Goal: Task Accomplishment & Management: Use online tool/utility

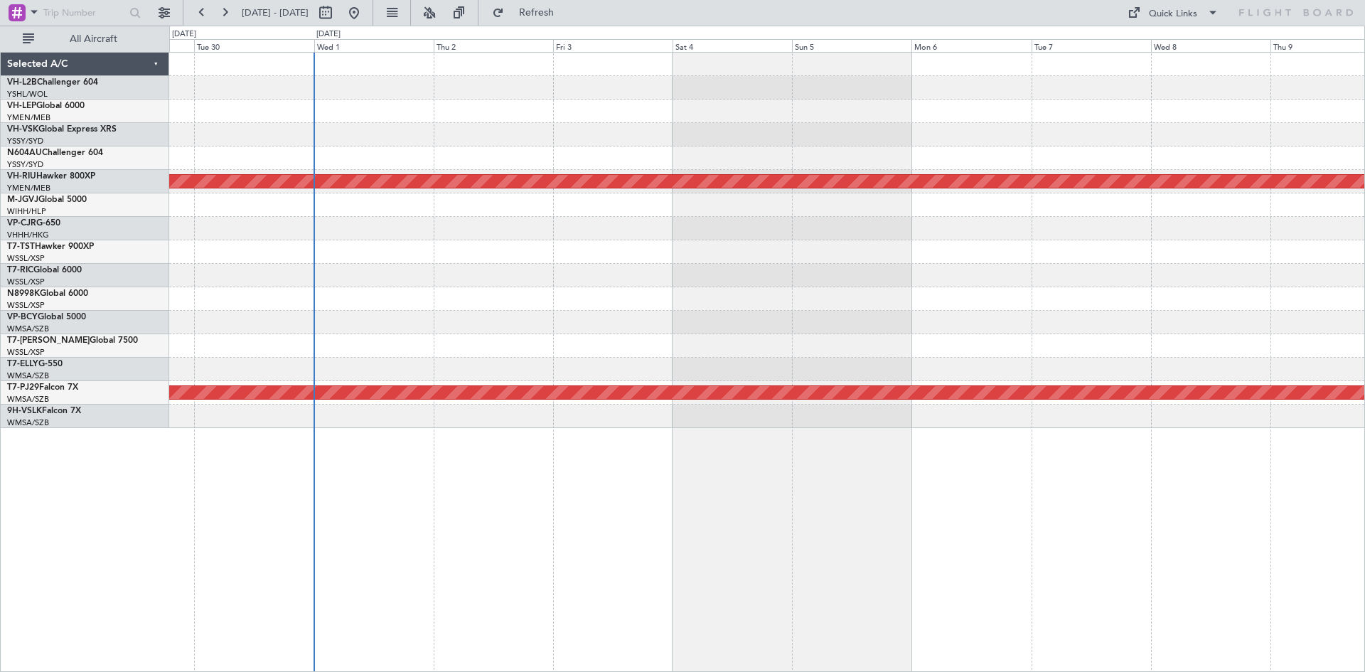
click at [1077, 304] on div "Planned Maint Melbourne (Essendon) Planned Maint Kuala Lumpur (Sultan Abdul Azi…" at bounding box center [766, 240] width 1195 height 375
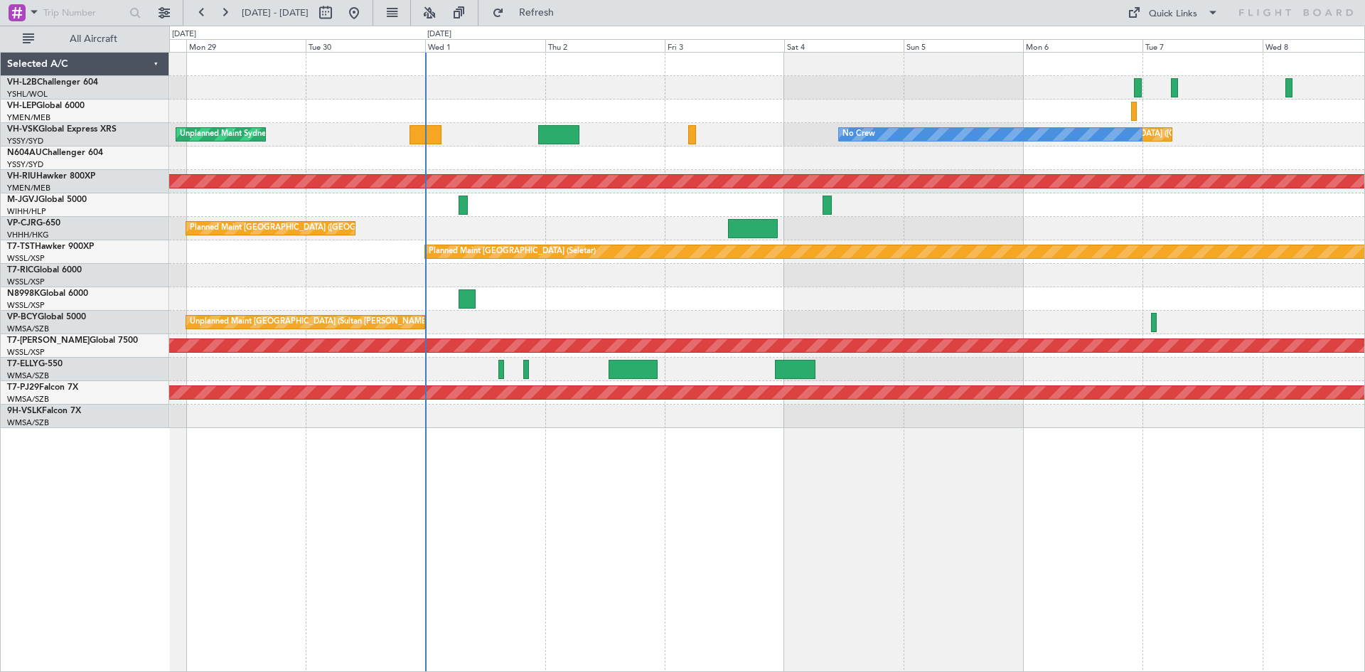
click at [560, 322] on div "Unplanned Maint [GEOGRAPHIC_DATA] ([GEOGRAPHIC_DATA]) No Crew Unplanned Maint S…" at bounding box center [766, 240] width 1195 height 375
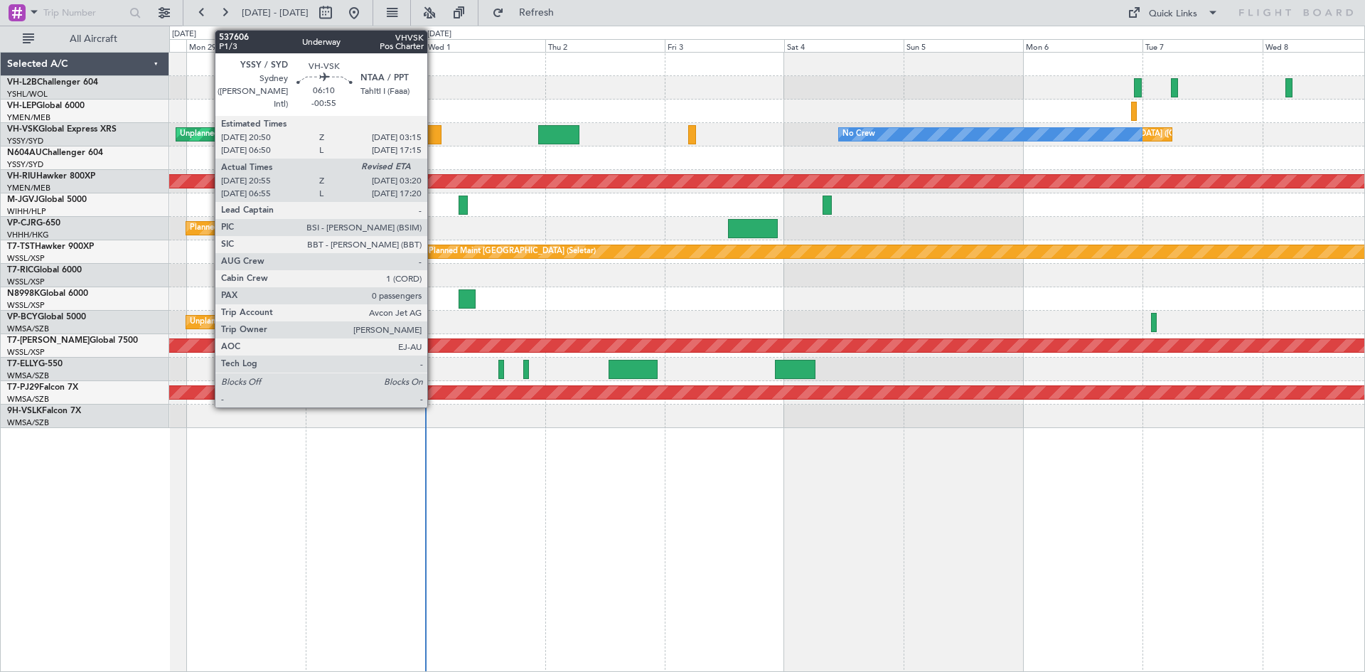
click at [434, 139] on div at bounding box center [426, 134] width 32 height 19
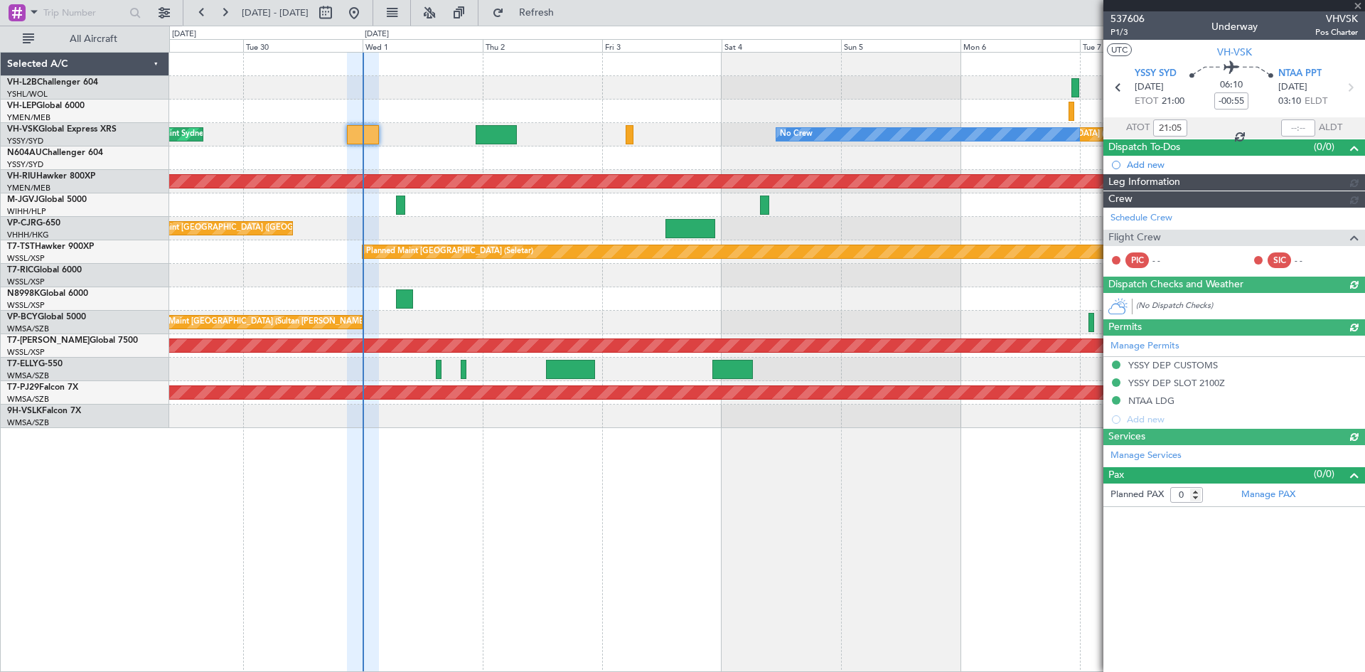
type input "[PERSON_NAME] (BTA)"
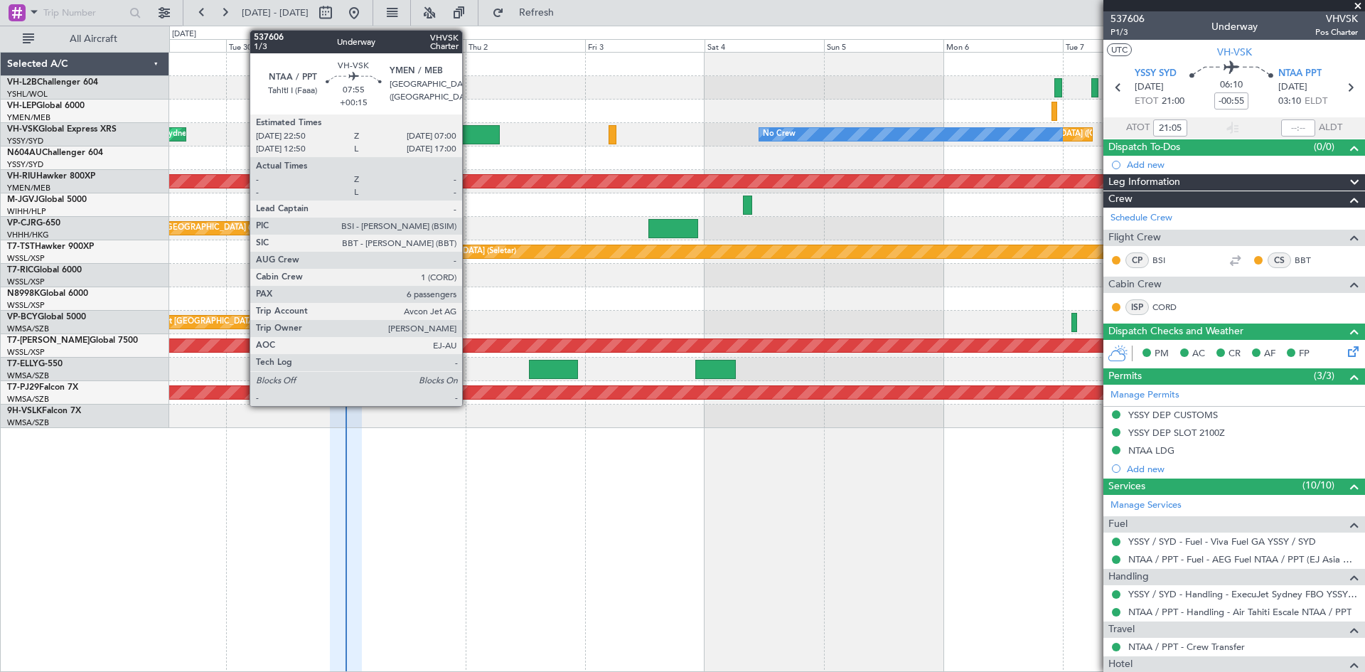
click at [469, 135] on div at bounding box center [479, 134] width 41 height 19
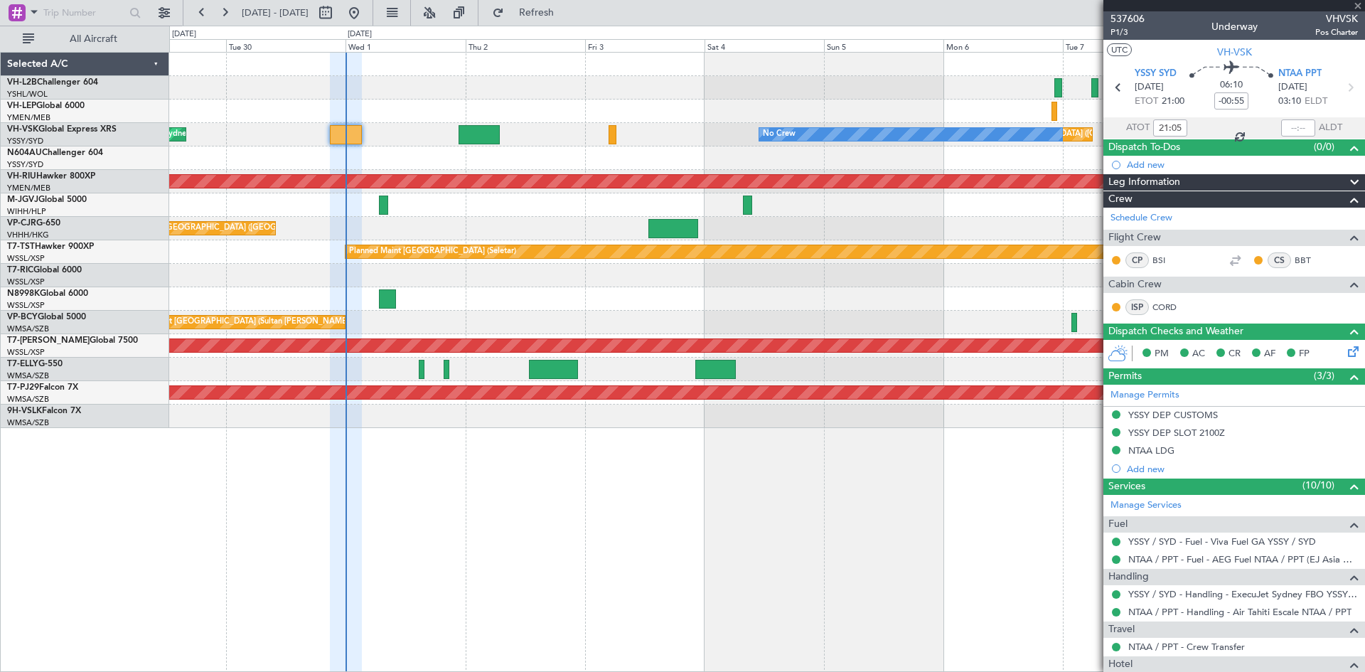
type input "+00:15"
type input "6"
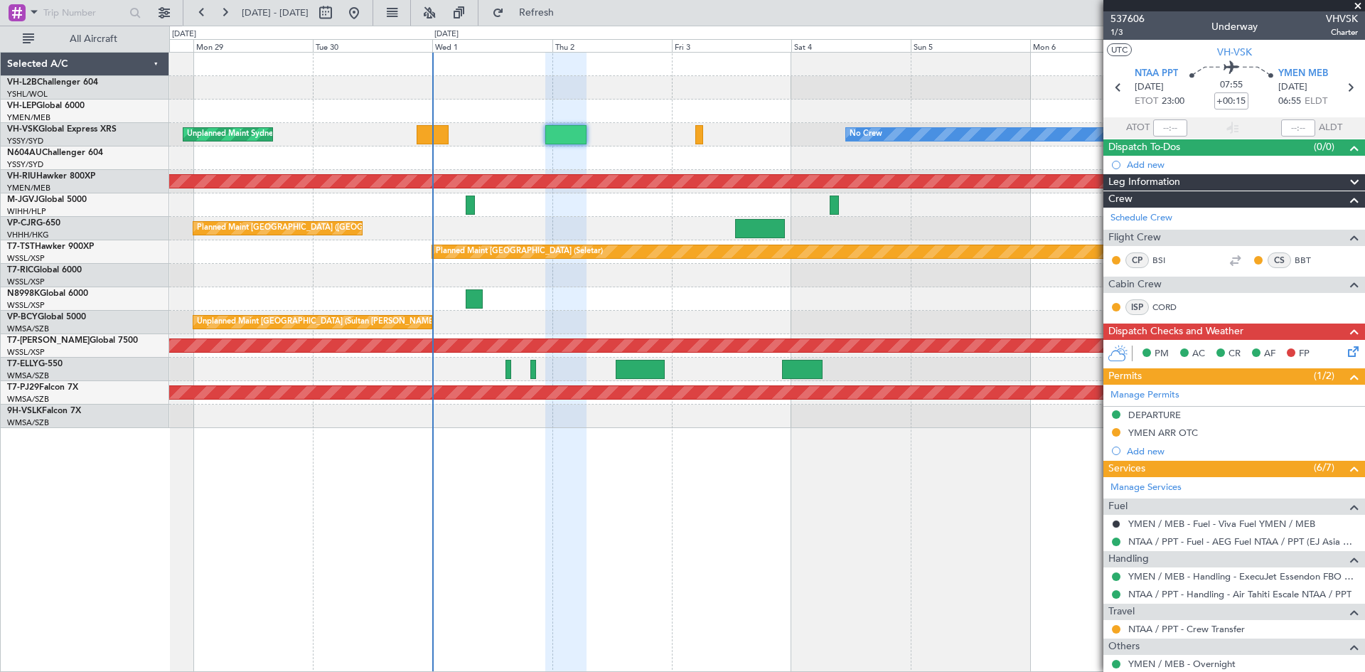
click at [668, 237] on div "Planned Maint [GEOGRAPHIC_DATA] ([GEOGRAPHIC_DATA] Intl)" at bounding box center [766, 228] width 1195 height 23
click at [444, 145] on div "Unplanned Maint [GEOGRAPHIC_DATA] ([GEOGRAPHIC_DATA]) No Crew Unplanned Maint S…" at bounding box center [766, 134] width 1195 height 23
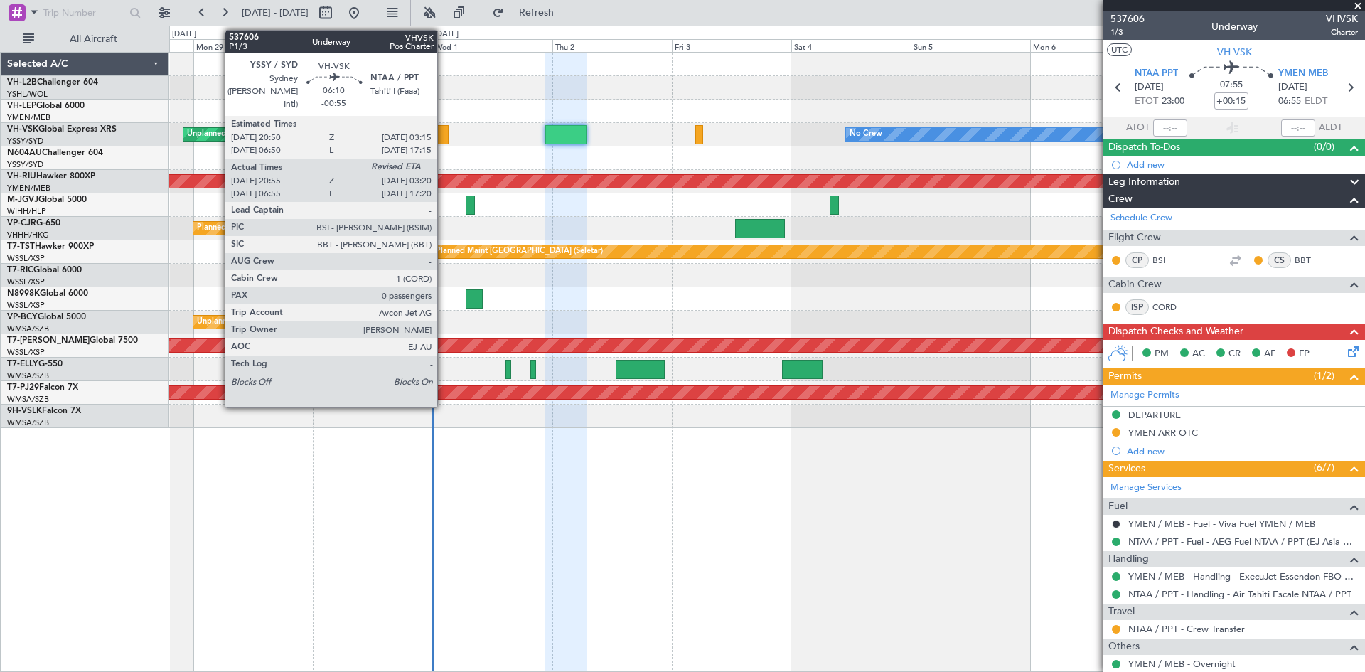
click at [444, 139] on div at bounding box center [433, 134] width 32 height 19
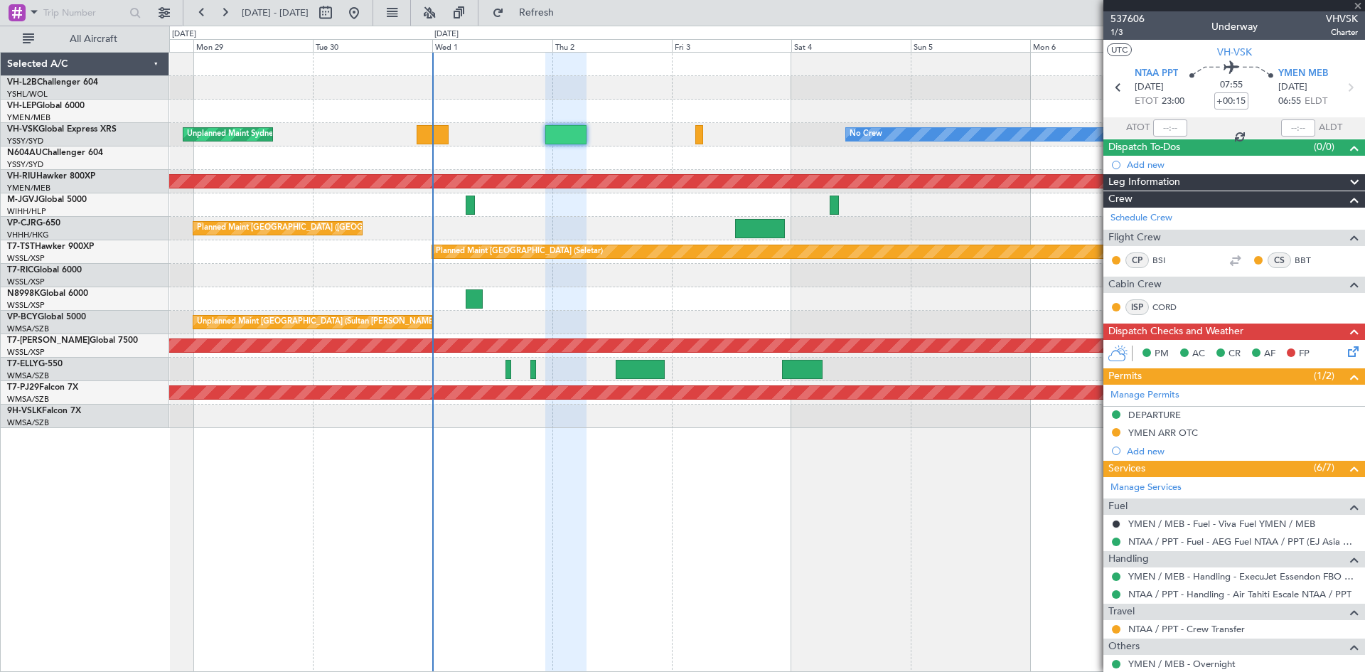
type input "-00:55"
type input "21:05"
type input "0"
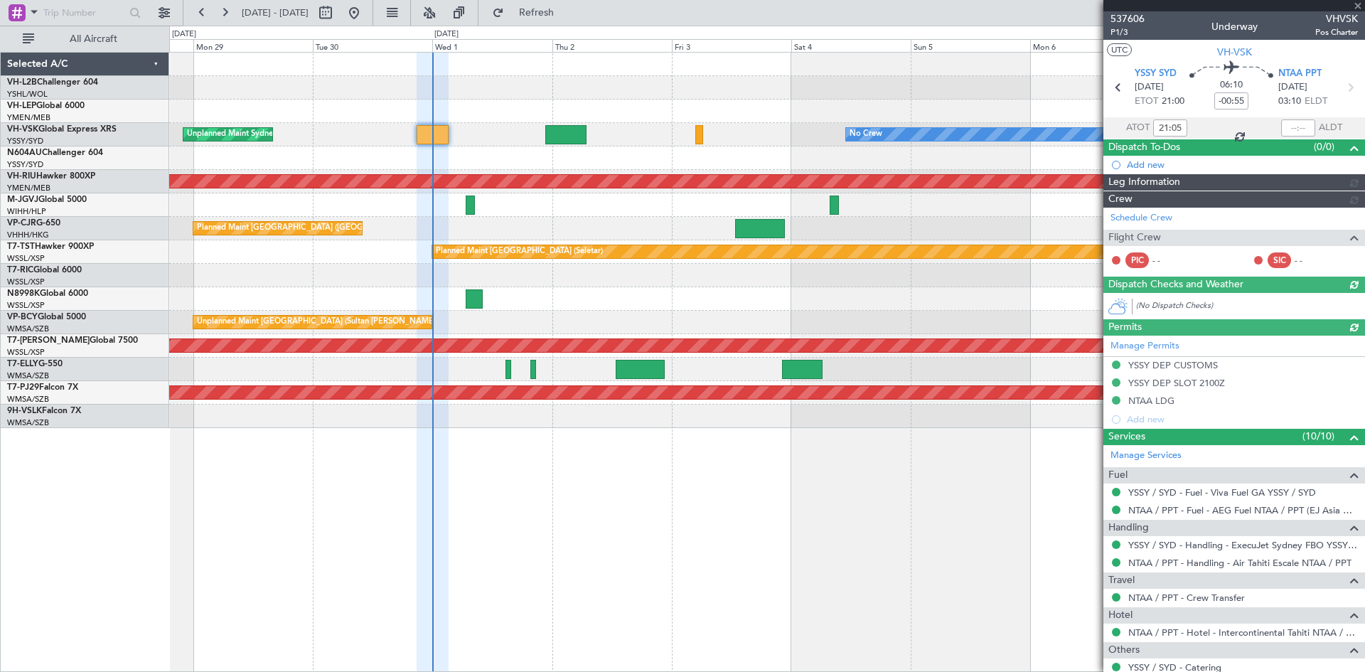
type input "[PERSON_NAME] (BTA)"
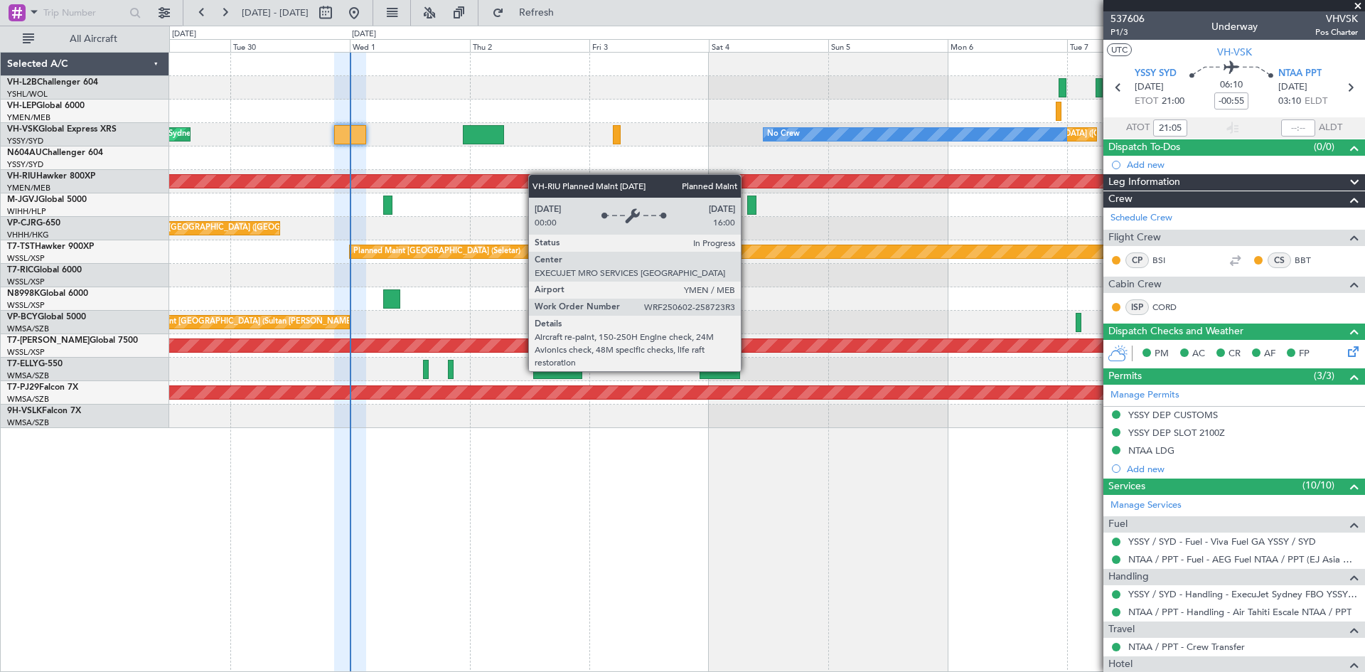
click at [526, 180] on div "Planned Maint [GEOGRAPHIC_DATA] ([GEOGRAPHIC_DATA])" at bounding box center [766, 181] width 1195 height 23
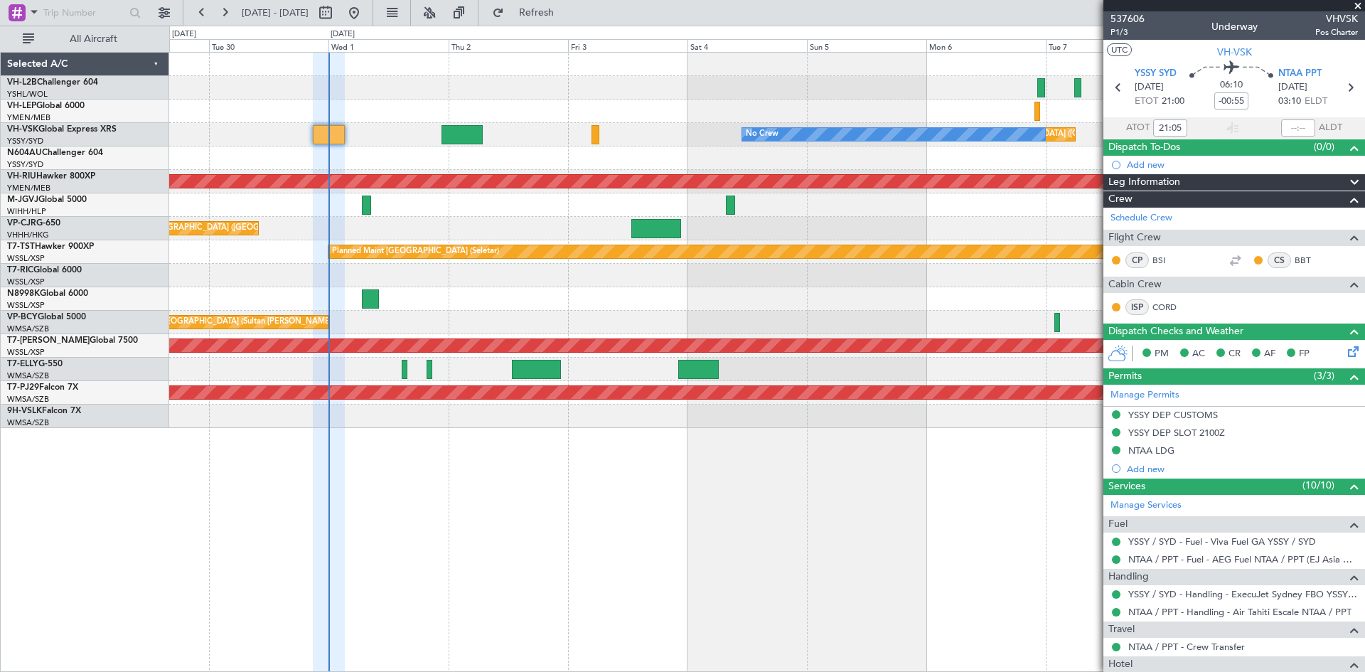
click at [533, 226] on div "Planned Maint [GEOGRAPHIC_DATA] ([GEOGRAPHIC_DATA] Intl)" at bounding box center [766, 228] width 1195 height 23
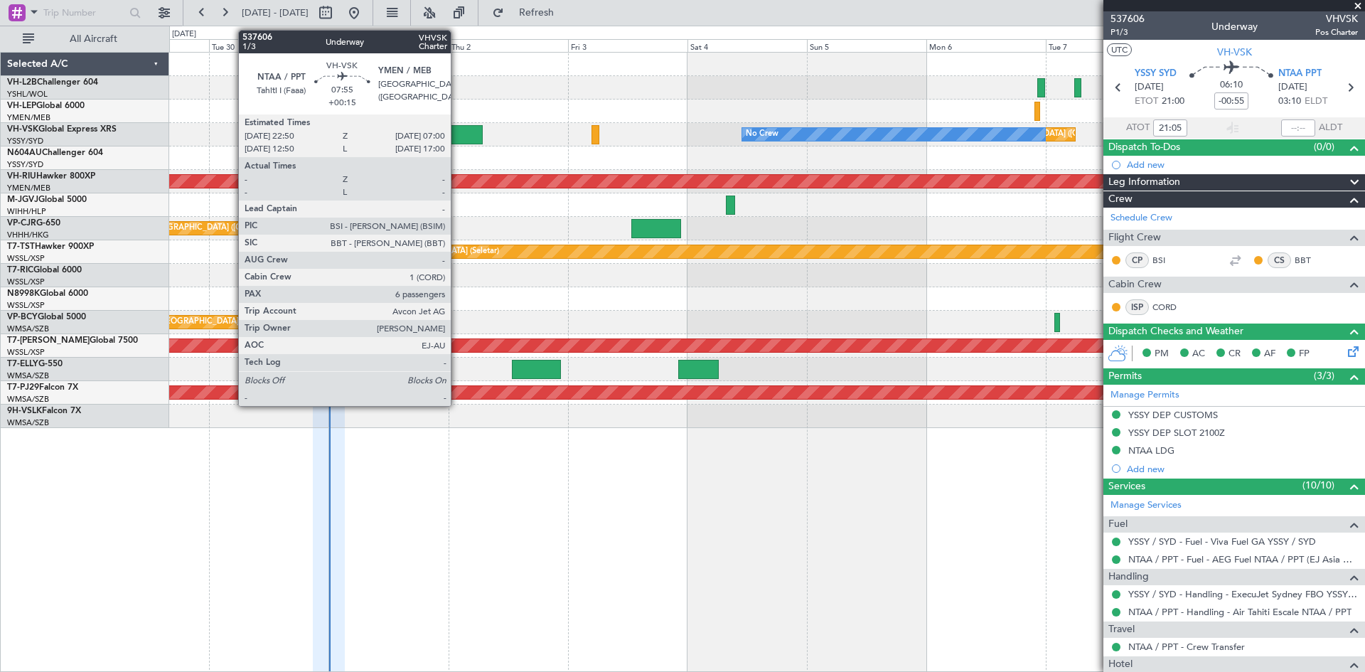
click at [457, 130] on div at bounding box center [462, 134] width 41 height 19
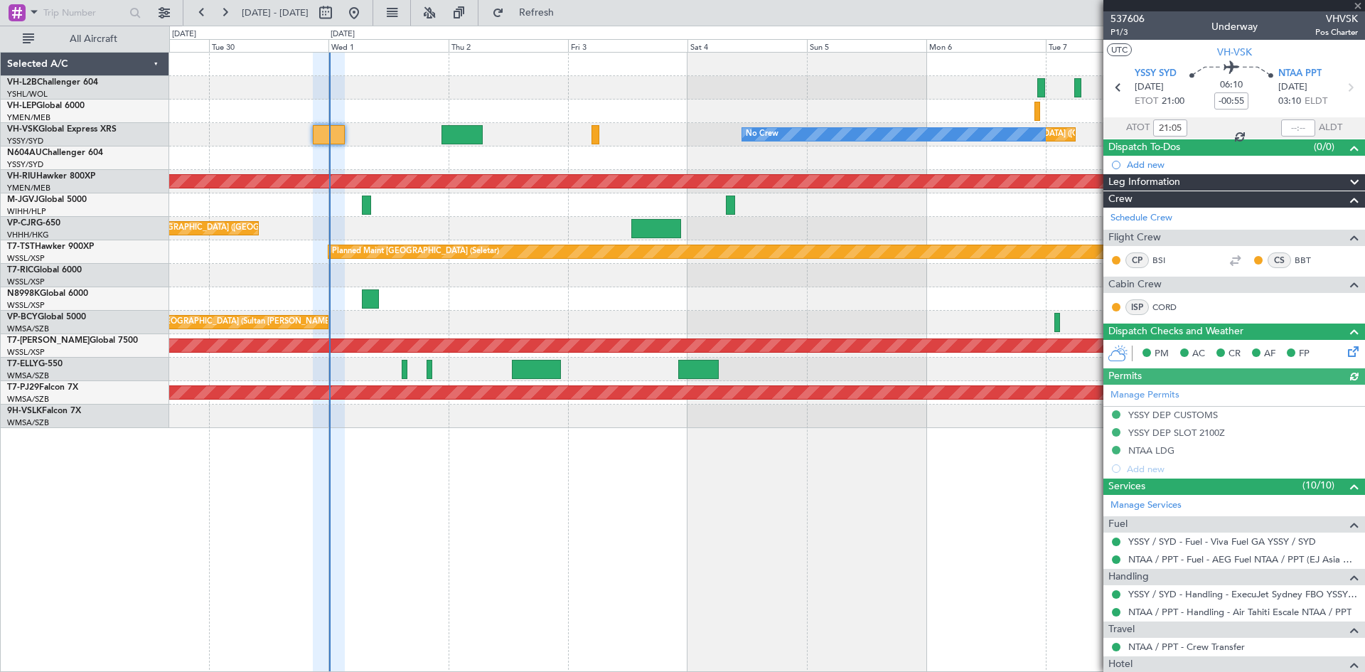
type input "[PERSON_NAME] (BTA)"
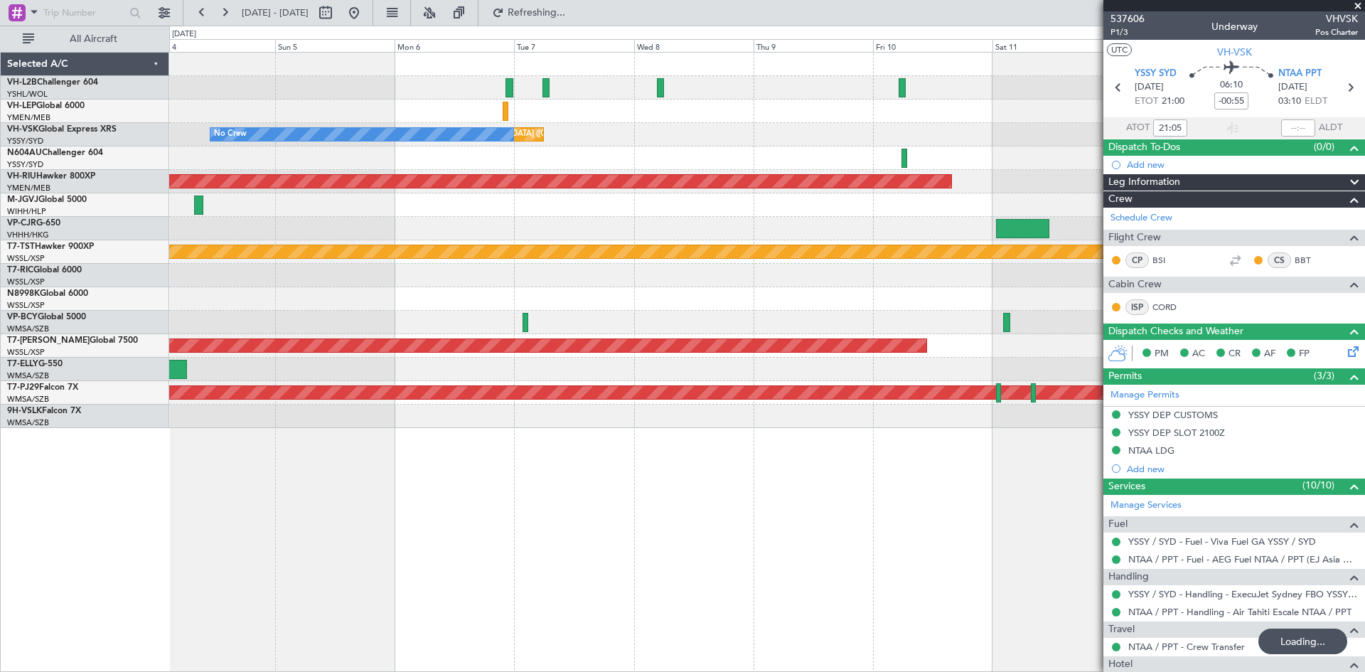
click at [382, 214] on div at bounding box center [766, 204] width 1195 height 23
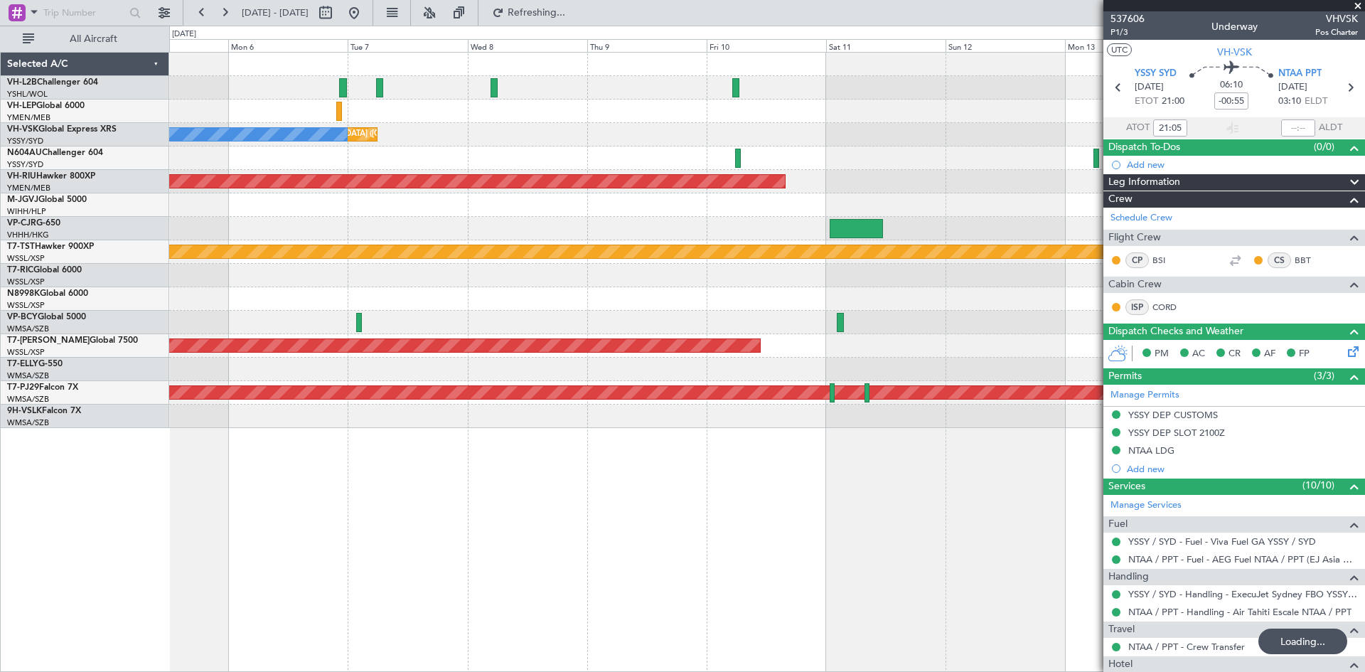
click at [358, 210] on div at bounding box center [766, 204] width 1195 height 23
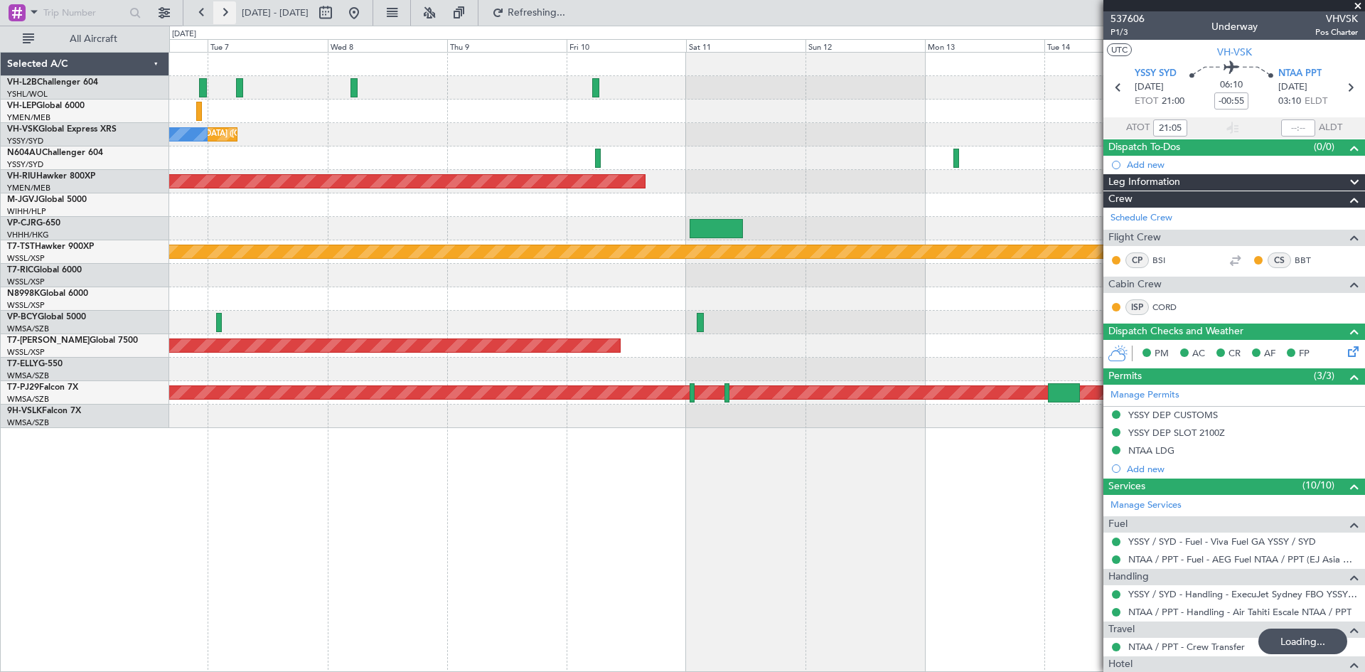
click at [223, 11] on button at bounding box center [224, 12] width 23 height 23
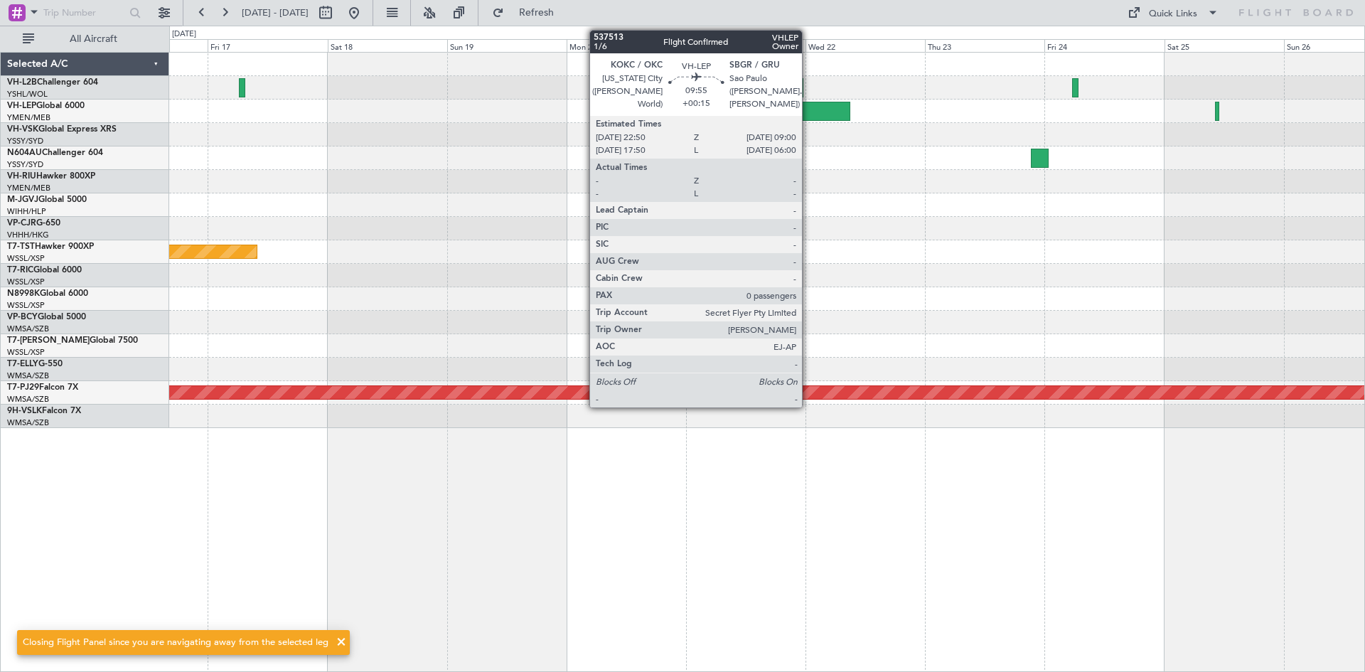
click at [809, 102] on div at bounding box center [824, 111] width 51 height 19
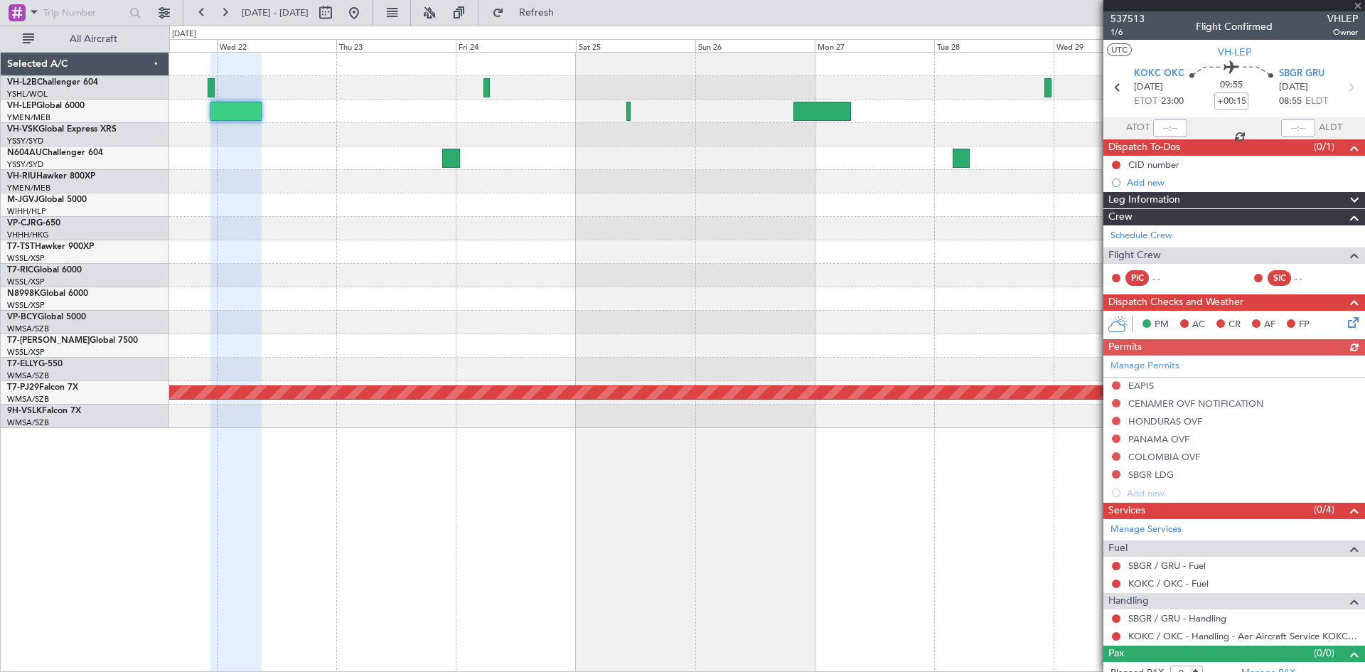
click at [1119, 11] on div at bounding box center [1235, 5] width 262 height 11
click at [1119, 16] on span "537513" at bounding box center [1128, 18] width 34 height 15
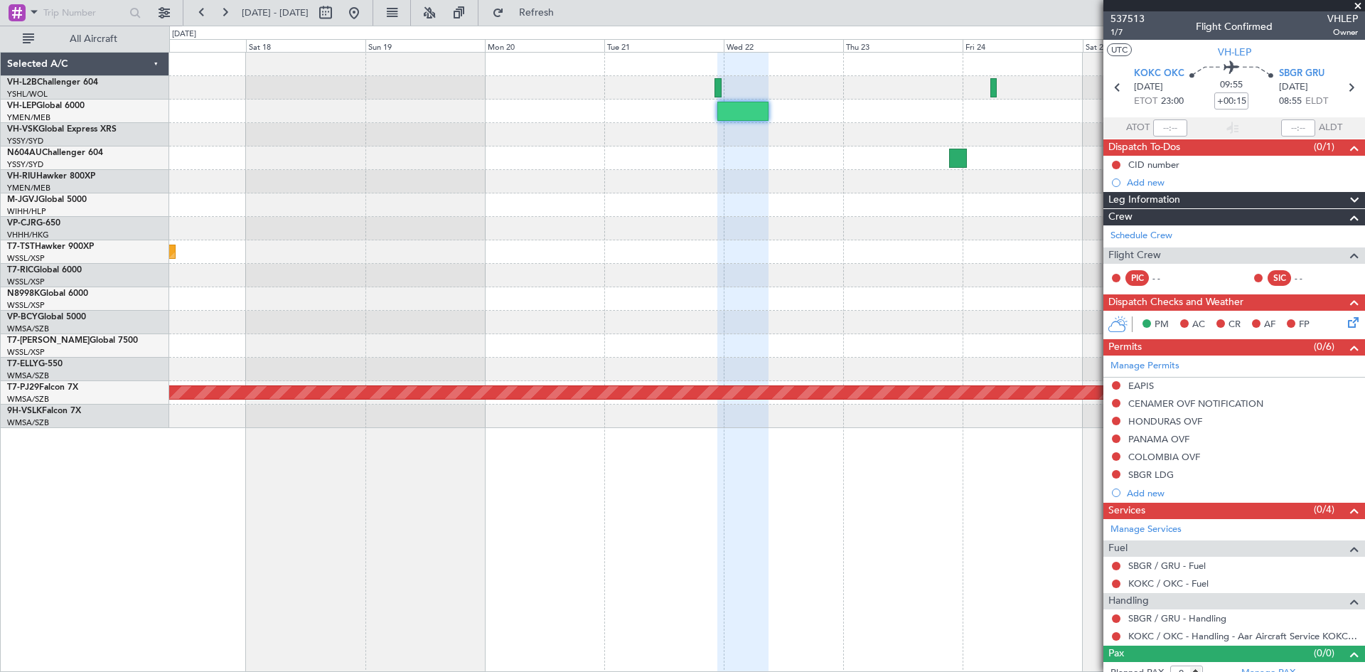
click at [938, 235] on div at bounding box center [766, 228] width 1195 height 23
